Goal: Task Accomplishment & Management: Manage account settings

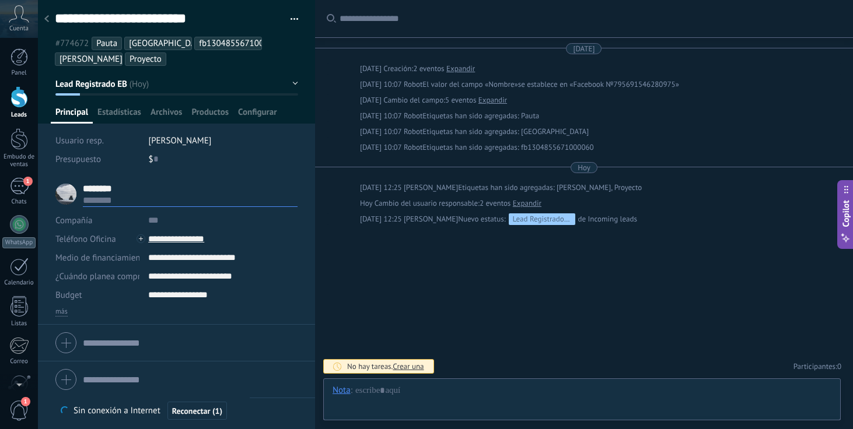
type textarea "**********"
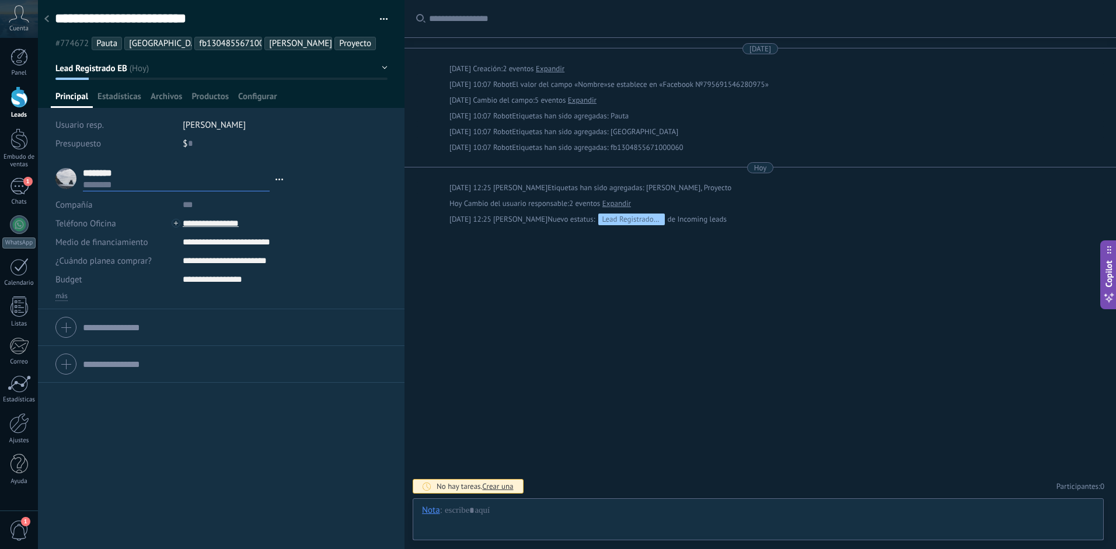
click at [21, 107] on div at bounding box center [20, 97] width 18 height 22
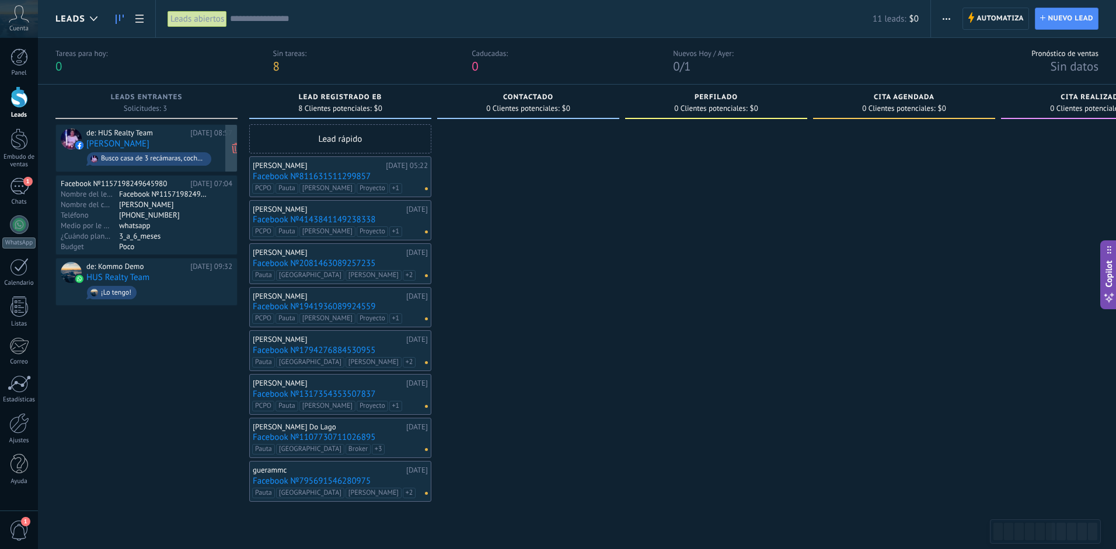
click at [201, 142] on div "de: HUS Realty Team [DATE] 08:57 [PERSON_NAME] casa de 3 recámaras, cochera par…" at bounding box center [159, 148] width 146 height 40
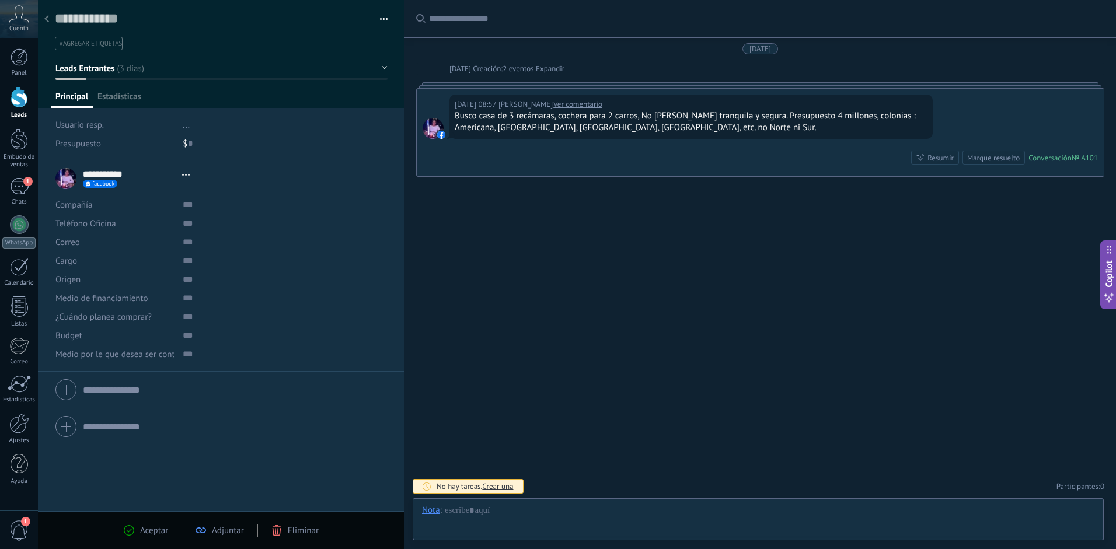
scroll to position [18, 0]
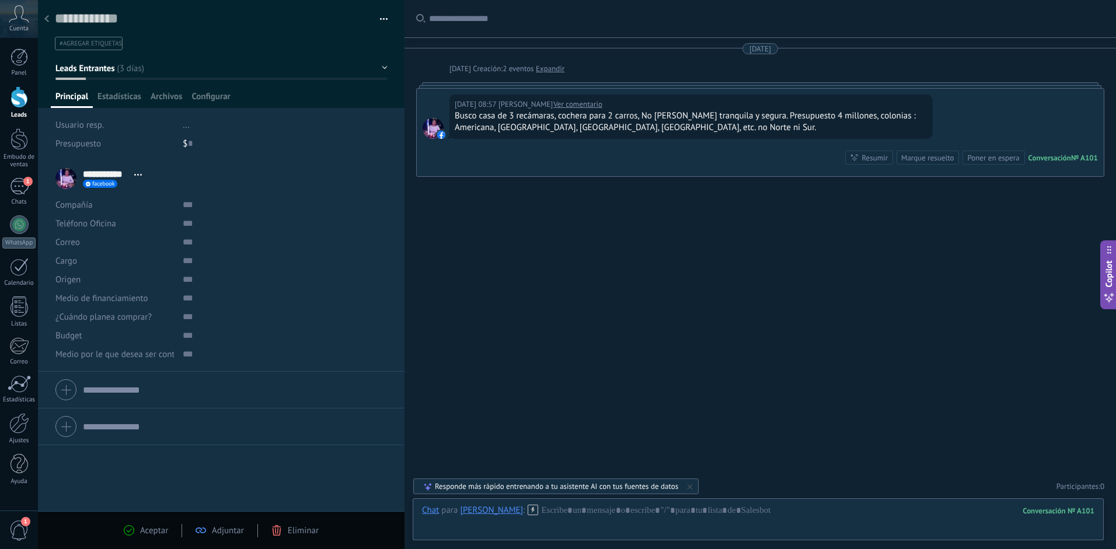
click at [628, 162] on div "[DATE] 08:57 [PERSON_NAME] Ver comentario Busco casa de 3 recámaras, cochera pa…" at bounding box center [760, 133] width 687 height 88
click at [564, 70] on link "Expandir" at bounding box center [550, 69] width 29 height 12
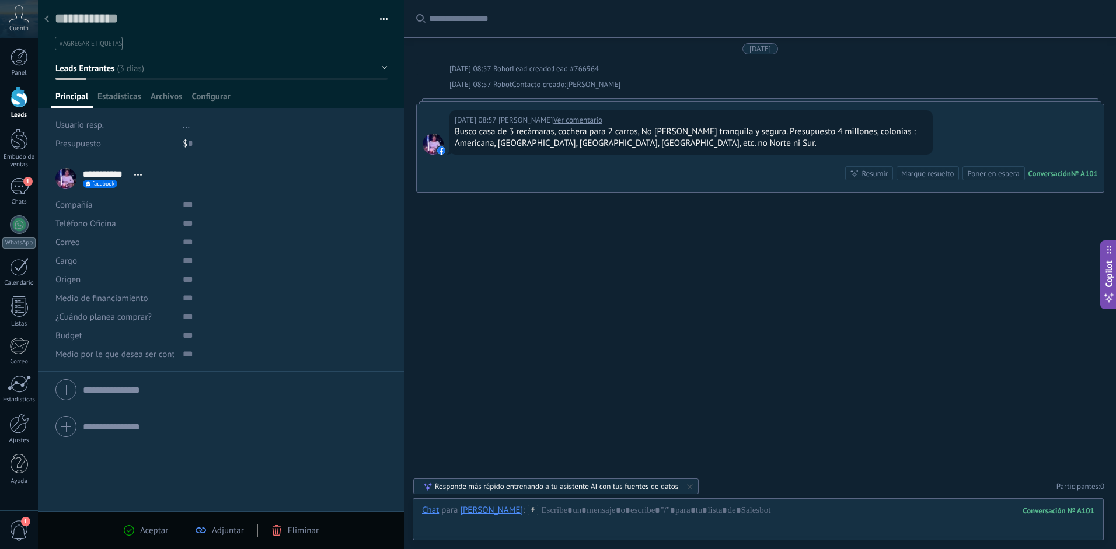
click at [518, 104] on div "[DATE] 08:57 [PERSON_NAME] Ver comentario Busco casa de 3 recámaras, cochera pa…" at bounding box center [760, 148] width 687 height 88
click at [458, 106] on div "[DATE] 08:57 [PERSON_NAME] Ver comentario Busco casa de 3 recámaras, cochera pa…" at bounding box center [760, 148] width 687 height 88
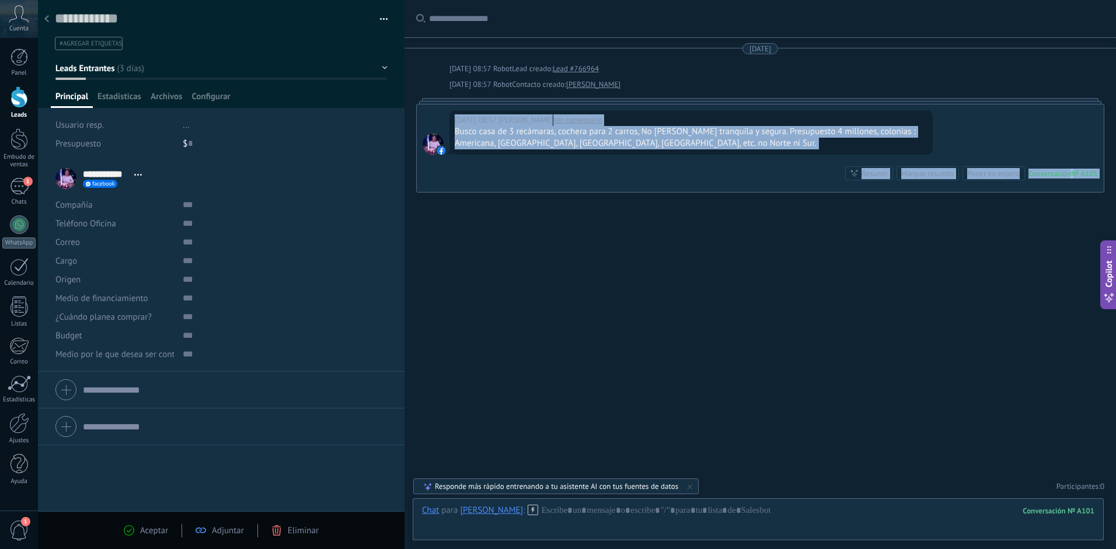
drag, startPoint x: 438, startPoint y: 112, endPoint x: 448, endPoint y: 221, distance: 109.6
click at [448, 221] on div "Buscar Carga más [DATE] [DATE] 08:57 Robot Lead creado: Lead #766964 [DATE] 08:…" at bounding box center [759, 274] width 711 height 549
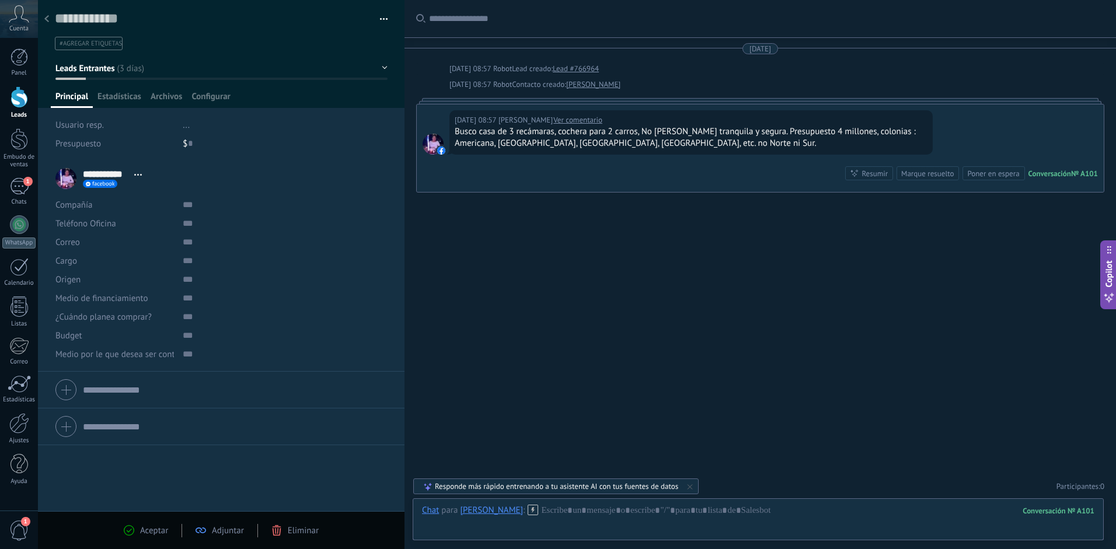
click at [539, 239] on div "Buscar Carga más [DATE] [DATE] 08:57 Robot Lead creado: Lead #766964 [DATE] 08:…" at bounding box center [759, 274] width 711 height 549
click at [310, 239] on input "text" at bounding box center [270, 242] width 174 height 19
click at [576, 281] on div "Buscar Carga más [DATE] [DATE] 08:57 Robot Lead creado: Lead #766964 [DATE] 08:…" at bounding box center [759, 274] width 711 height 549
click at [19, 103] on div at bounding box center [20, 97] width 18 height 22
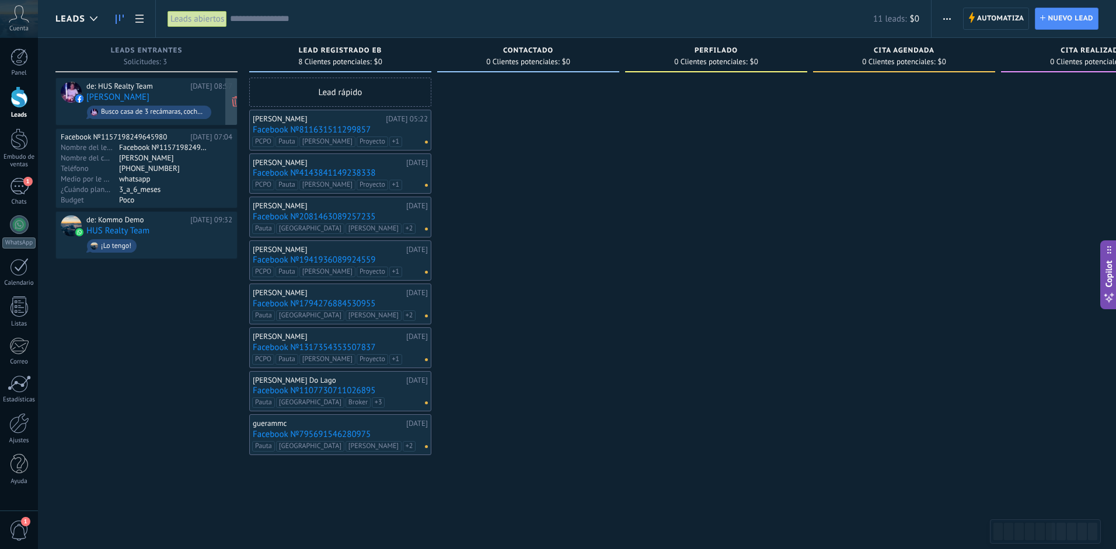
click at [202, 97] on div "de: HUS Realty Team [DATE] 08:57 [PERSON_NAME] casa de 3 recámaras, cochera par…" at bounding box center [159, 102] width 146 height 40
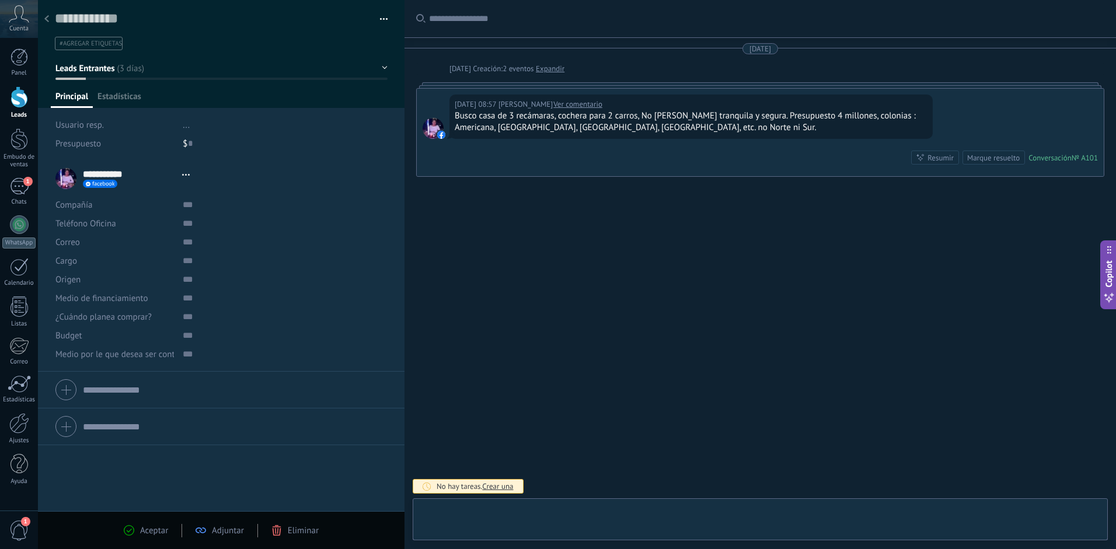
scroll to position [18, 0]
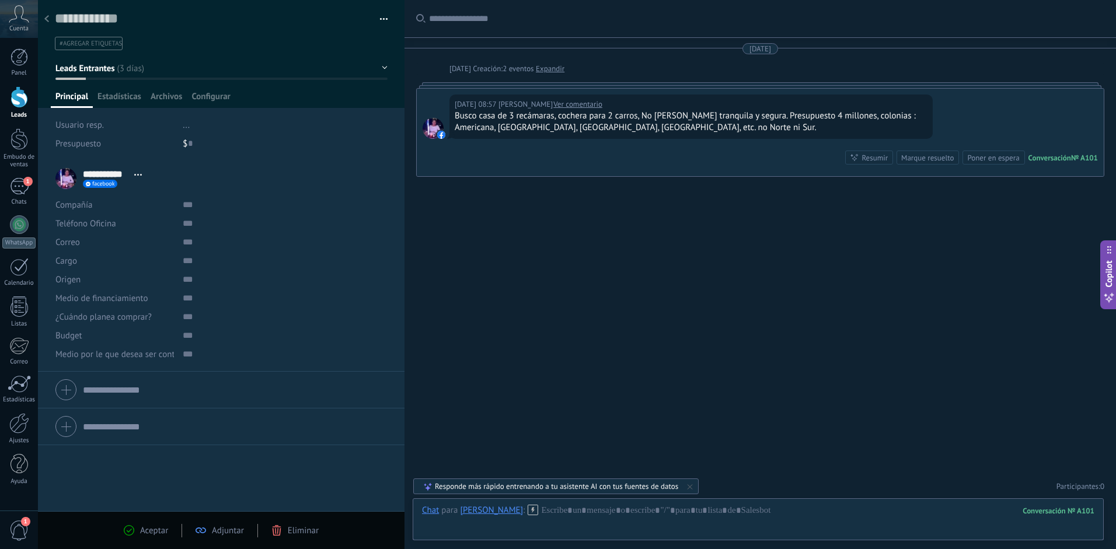
click at [840, 248] on div "Buscar Carga más [DATE] [DATE] Creación: 2 eventos Expandir [DATE] 08:57 [PERSO…" at bounding box center [759, 274] width 711 height 549
click at [16, 110] on link "Leads" at bounding box center [19, 102] width 38 height 33
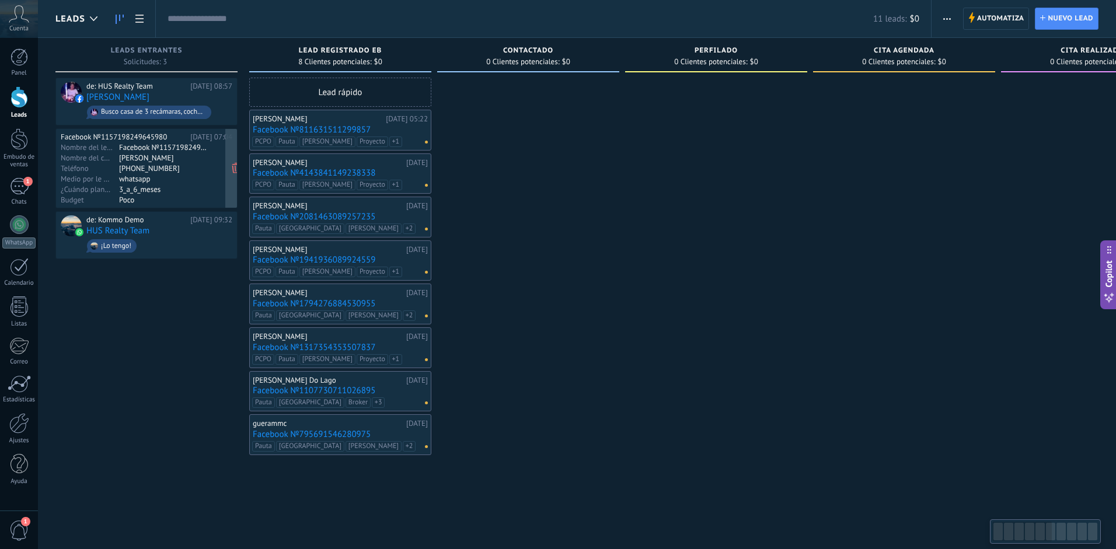
click at [191, 186] on div "3_a_6_meses" at bounding box center [164, 188] width 90 height 9
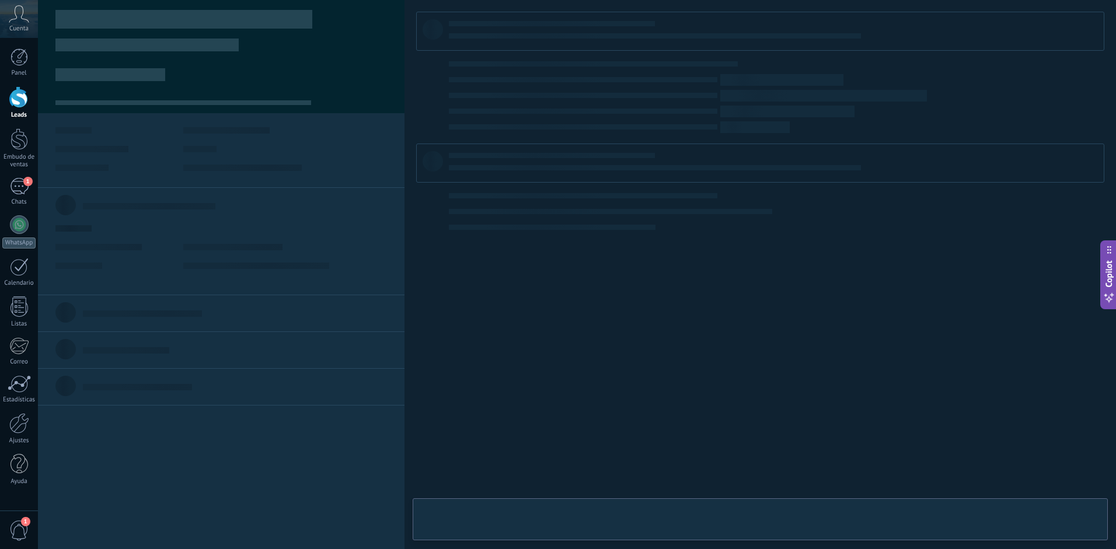
type textarea "**********"
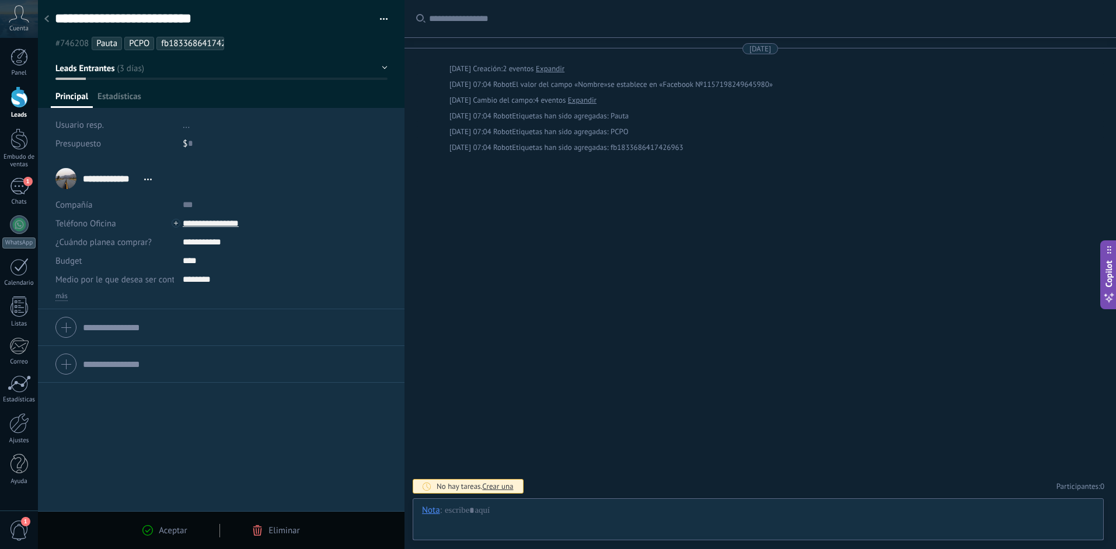
scroll to position [18, 0]
click at [265, 46] on ul "#746208 [GEOGRAPHIC_DATA] PCPO fb1833686417426963" at bounding box center [219, 44] width 331 height 16
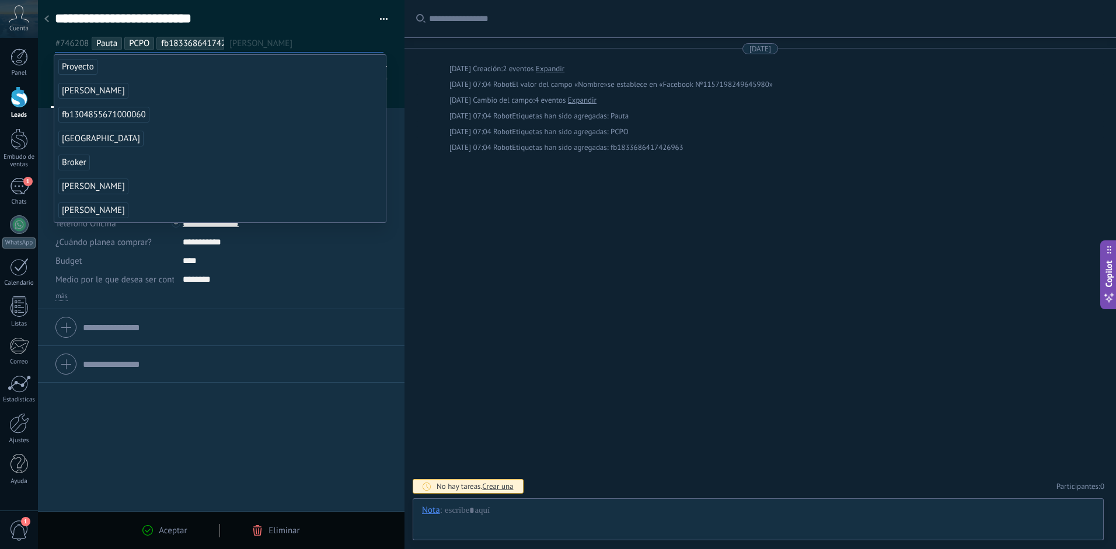
click at [80, 92] on span "[PERSON_NAME]" at bounding box center [93, 91] width 70 height 16
click at [83, 69] on span "Proyecto" at bounding box center [77, 67] width 39 height 16
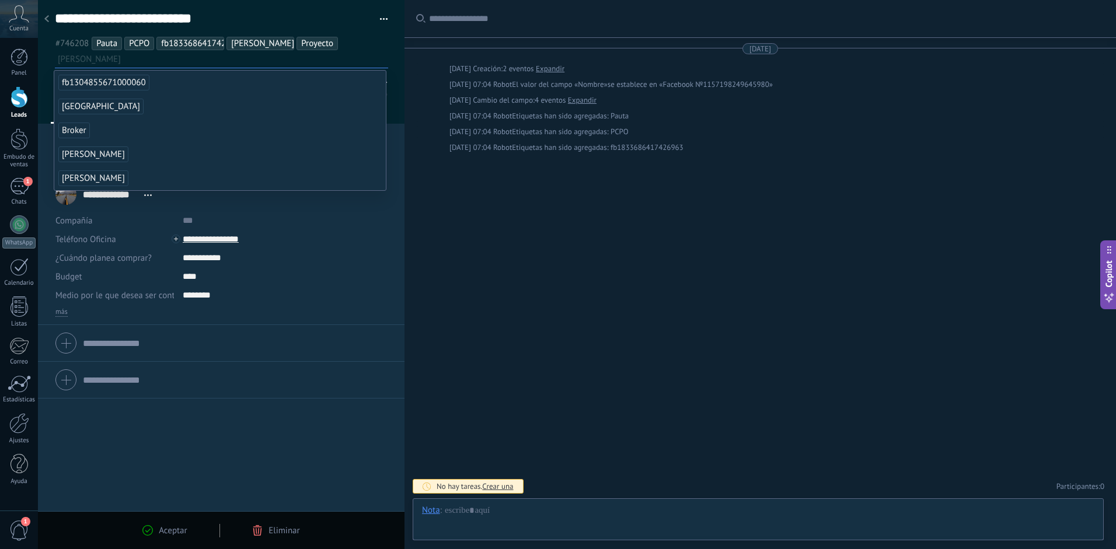
click at [537, 297] on div "Buscar Carga más [DATE] [DATE] Creación: 2 eventos Expandir [DATE] 07:04 Robot …" at bounding box center [759, 274] width 711 height 549
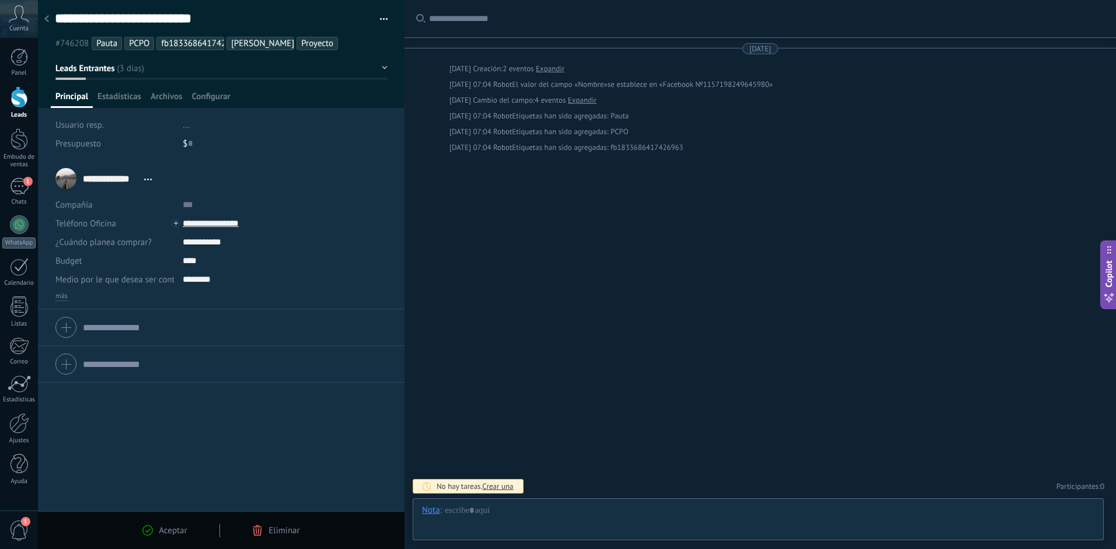
click at [80, 527] on div "Aceptar Eliminar" at bounding box center [221, 530] width 366 height 38
click at [209, 222] on input "**********" at bounding box center [270, 223] width 174 height 19
type input "**********"
click at [226, 262] on div "Copiar" at bounding box center [211, 263] width 57 height 20
click at [174, 532] on span "Aceptar" at bounding box center [173, 530] width 28 height 11
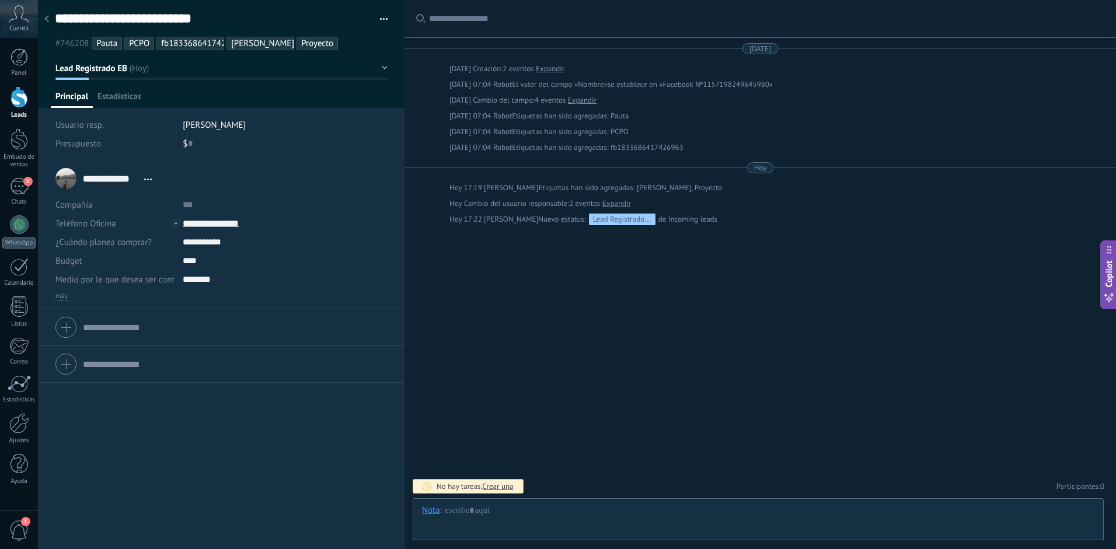
scroll to position [18, 0]
click at [12, 97] on div at bounding box center [20, 97] width 18 height 22
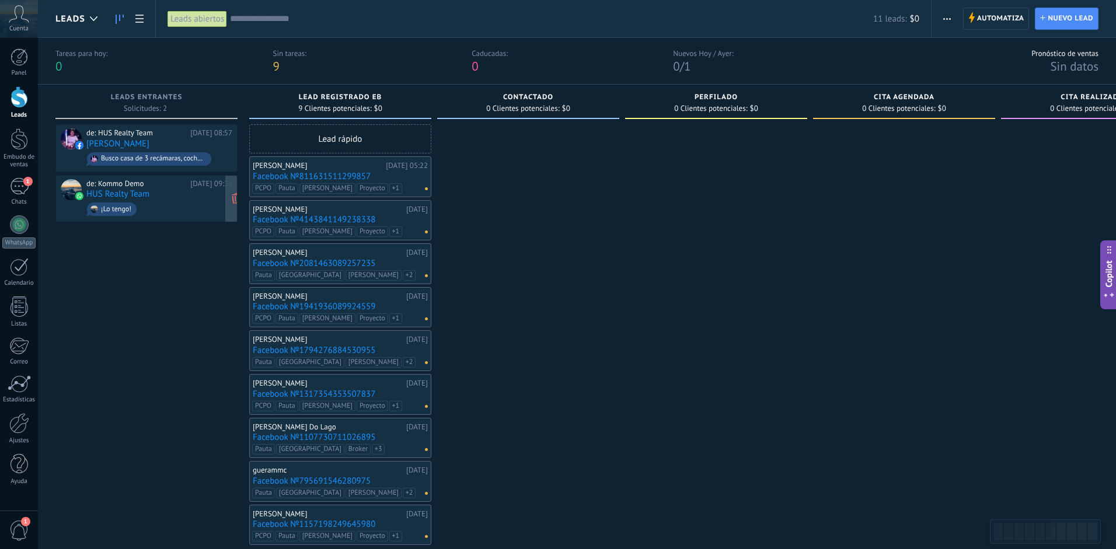
click at [166, 209] on span "¡Lo tengo!" at bounding box center [159, 209] width 146 height 18
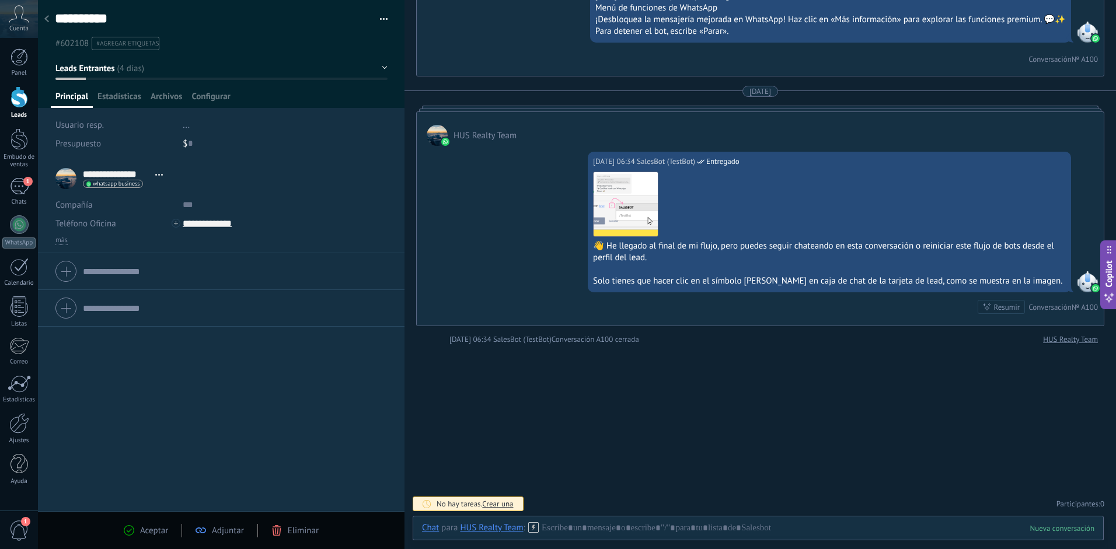
scroll to position [650, 0]
click at [12, 107] on div at bounding box center [20, 97] width 18 height 22
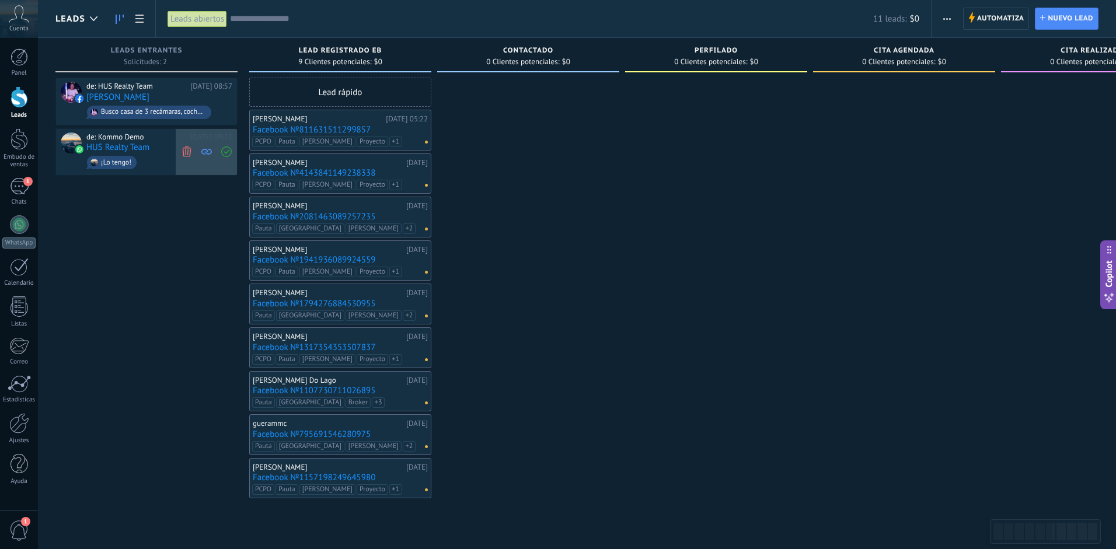
click at [190, 151] on use at bounding box center [186, 151] width 9 height 11
click at [174, 187] on div "de: HUS Realty Team [DATE] 08:57 [PERSON_NAME] casa de 3 recámaras, cochera par…" at bounding box center [146, 288] width 182 height 421
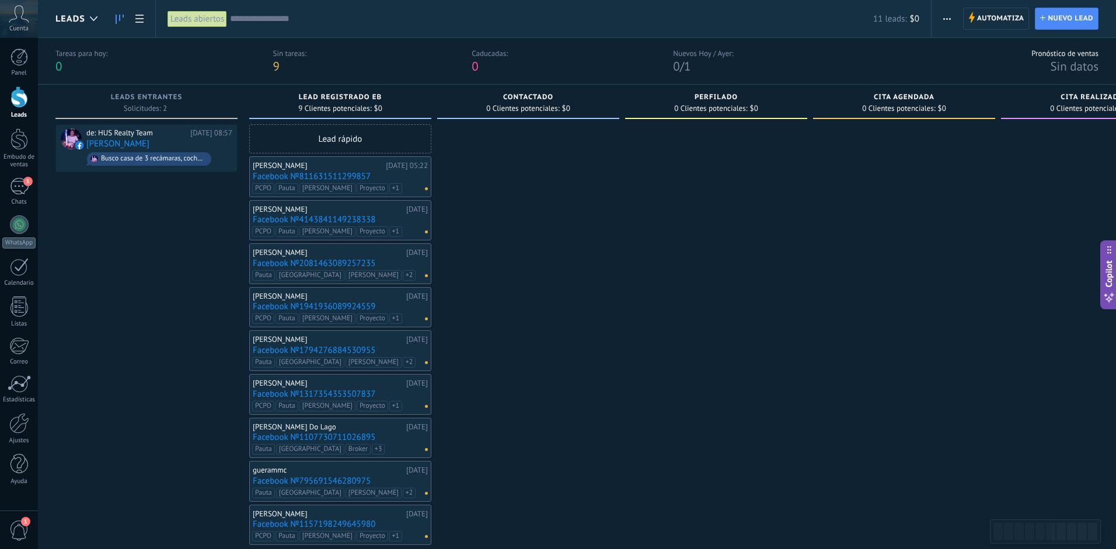
click at [258, 17] on input "text" at bounding box center [551, 19] width 643 height 12
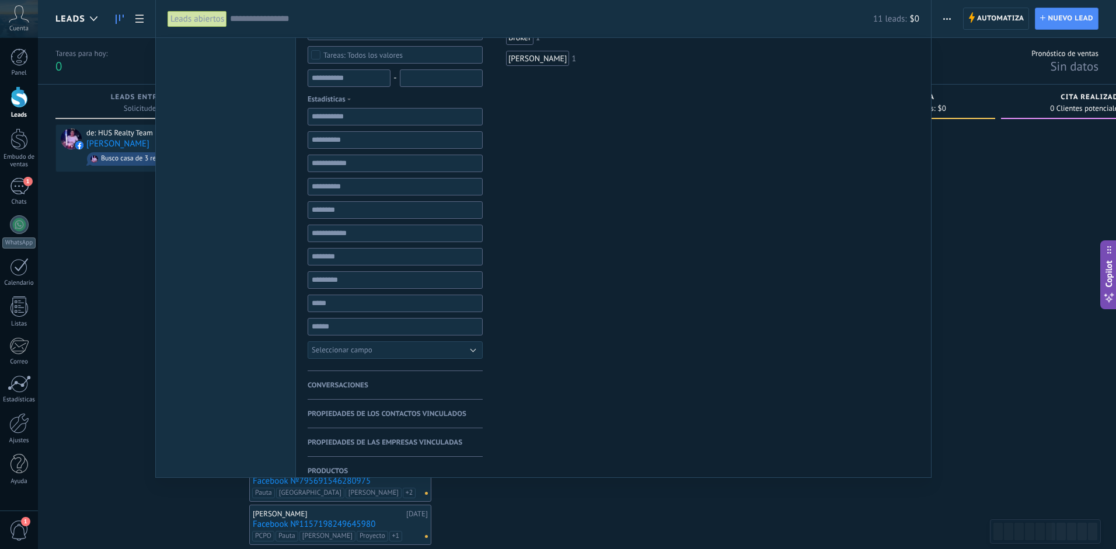
scroll to position [220, 0]
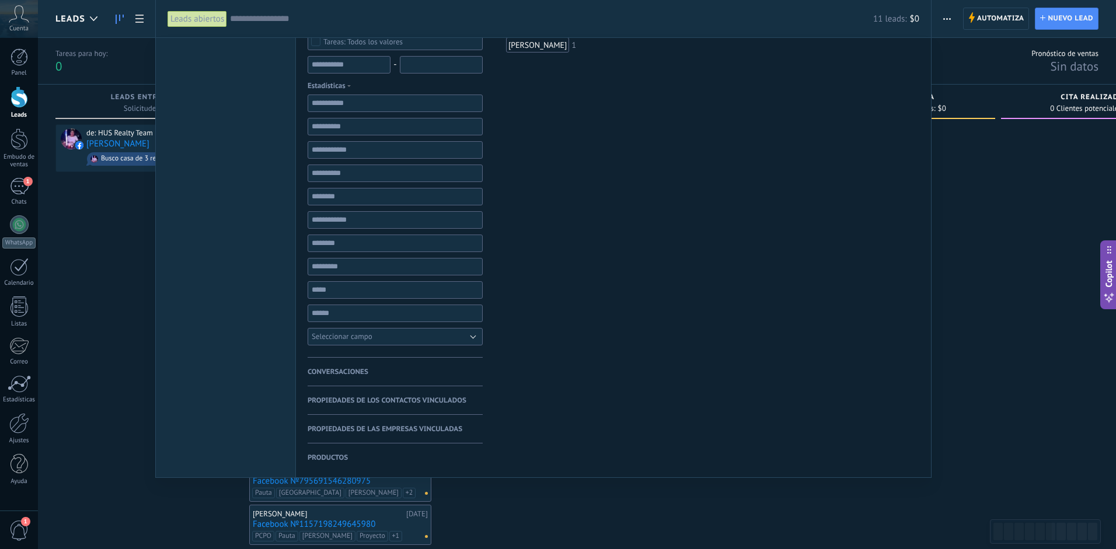
click at [390, 336] on button "Seleccionar campo" at bounding box center [394, 337] width 175 height 18
click at [590, 280] on div "Etiquetas Administrar etiquetas Y O Pauta 9 Proyecto 9 [PERSON_NAME] 8 PCPO 5 f…" at bounding box center [570, 147] width 175 height 659
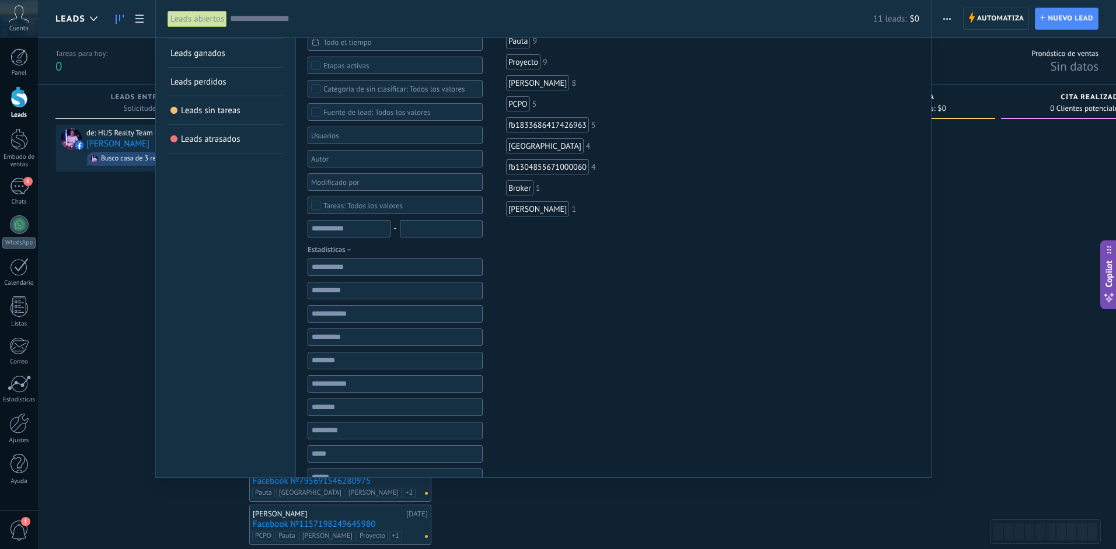
scroll to position [0, 0]
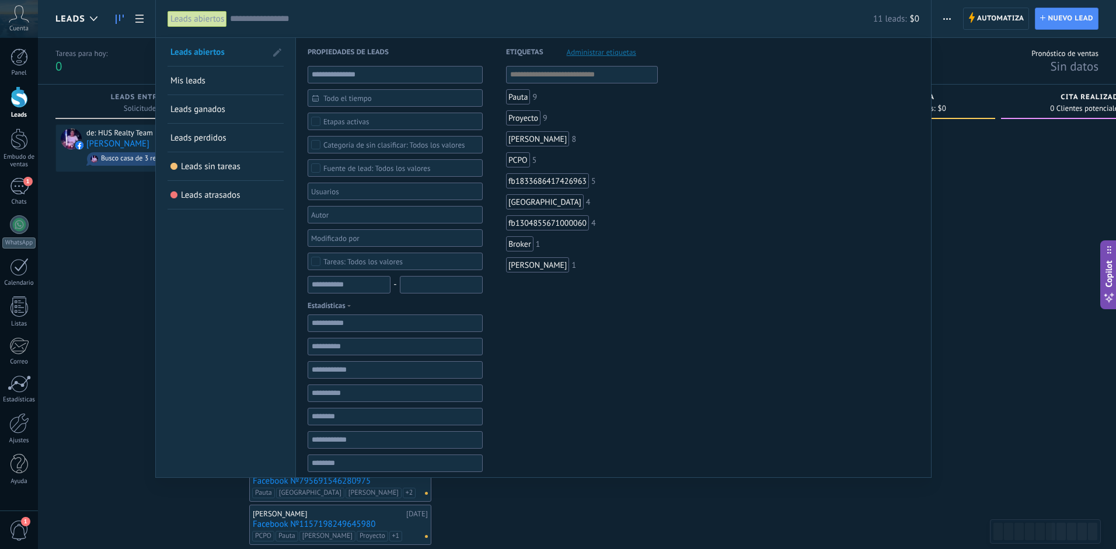
click at [325, 100] on span "Todo el tiempo" at bounding box center [399, 98] width 153 height 9
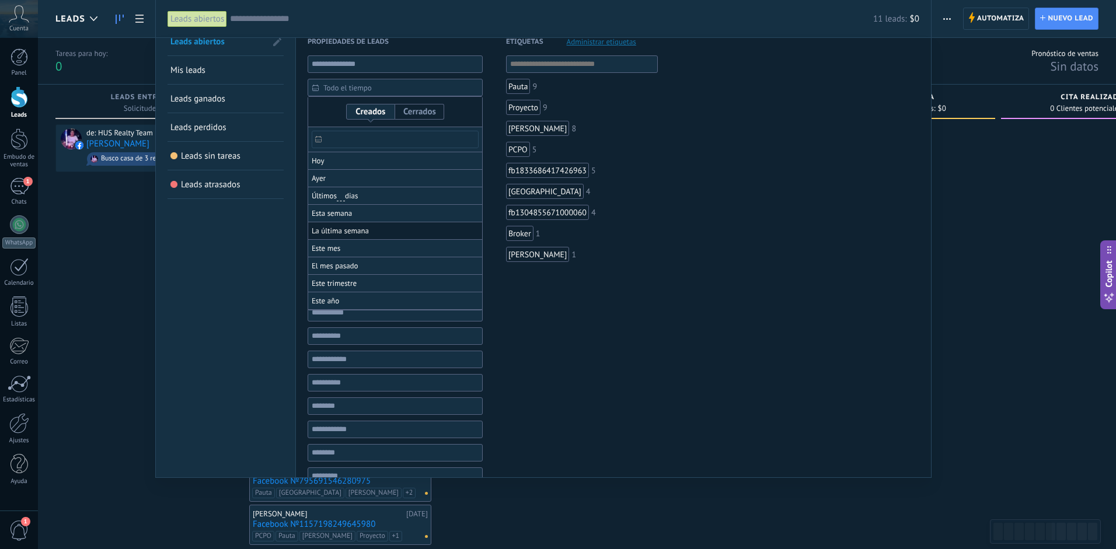
scroll to position [9, 0]
click at [631, 223] on ul "Pauta 9 Proyecto 9 [PERSON_NAME] 8 PCPO 5 fb1833686417426963 5 Fresno 4 fb13048…" at bounding box center [582, 180] width 152 height 198
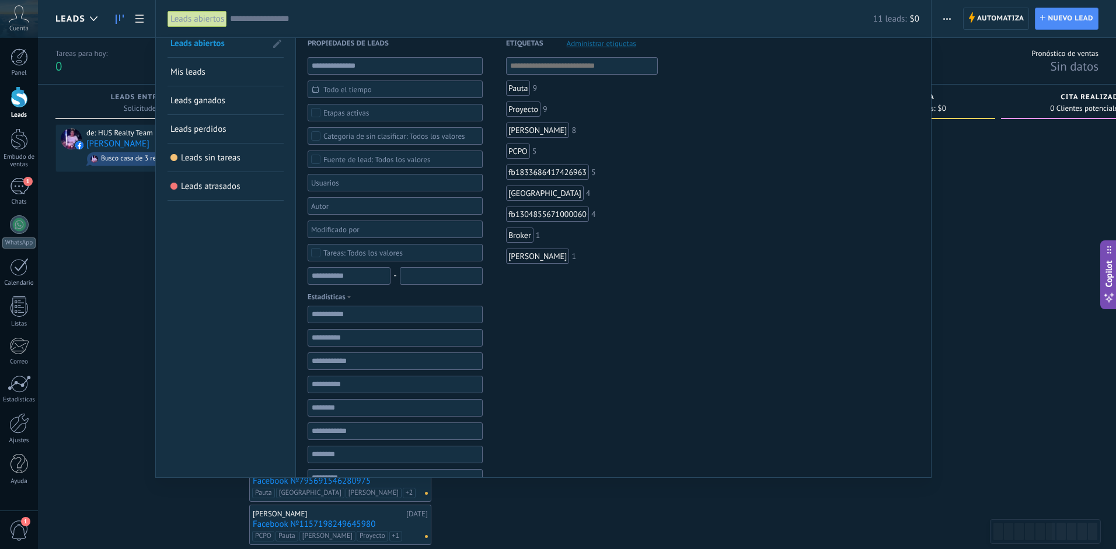
click at [105, 351] on div at bounding box center [558, 274] width 1116 height 549
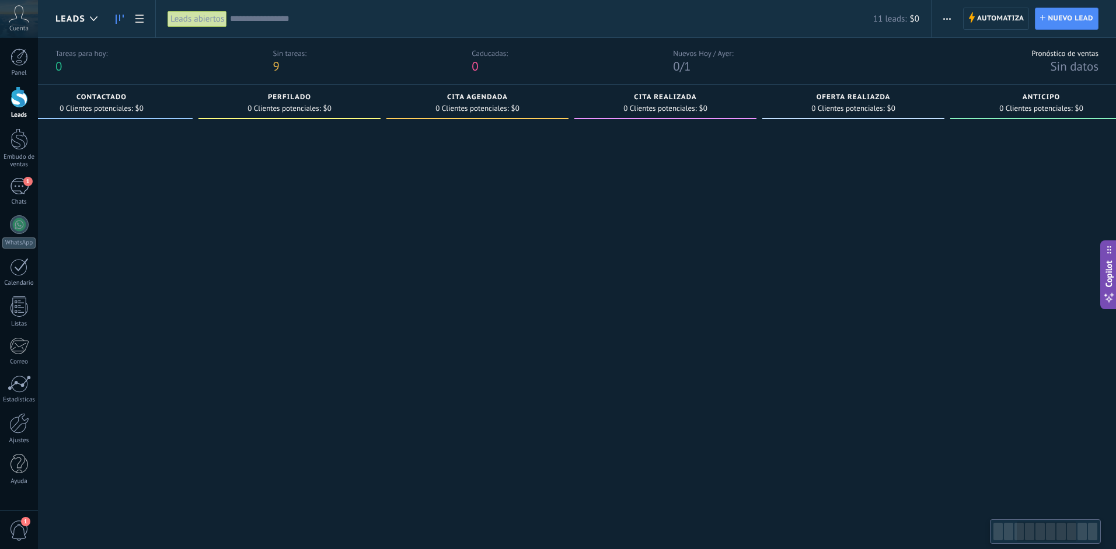
scroll to position [0, 425]
type textarea "**********"
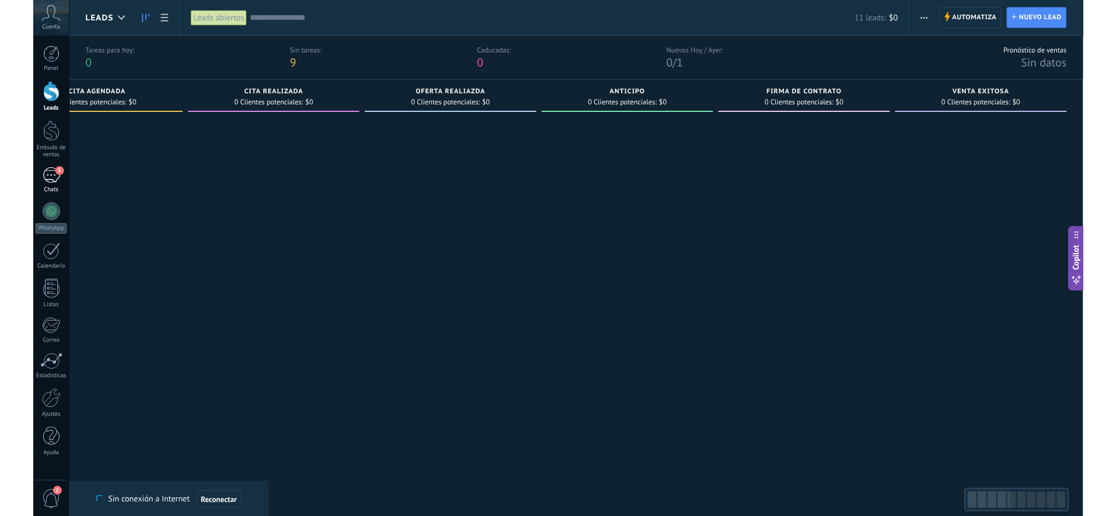
scroll to position [11, 0]
